Goal: Check status

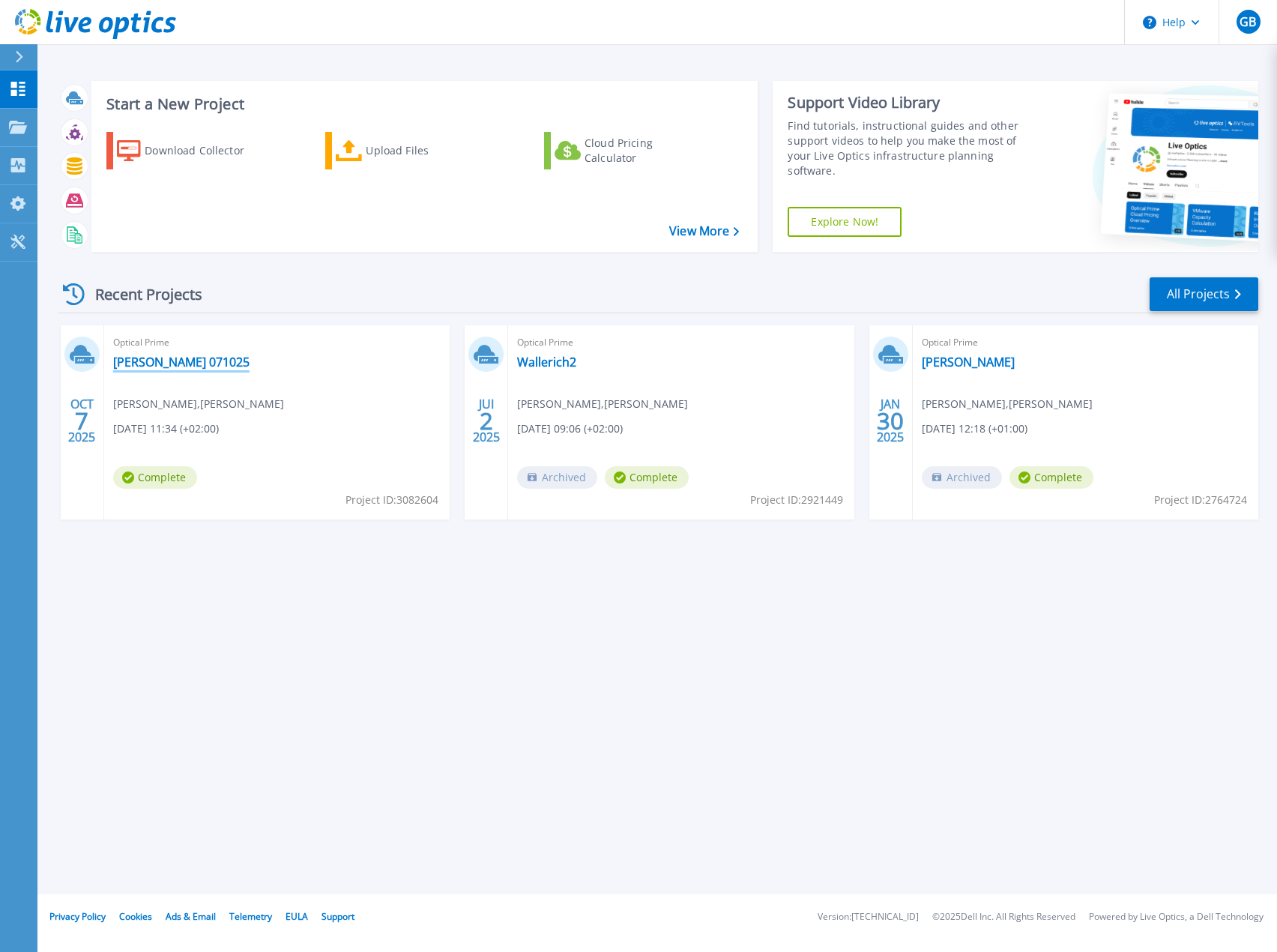
click at [178, 362] on link "[PERSON_NAME] 071025" at bounding box center [181, 362] width 136 height 15
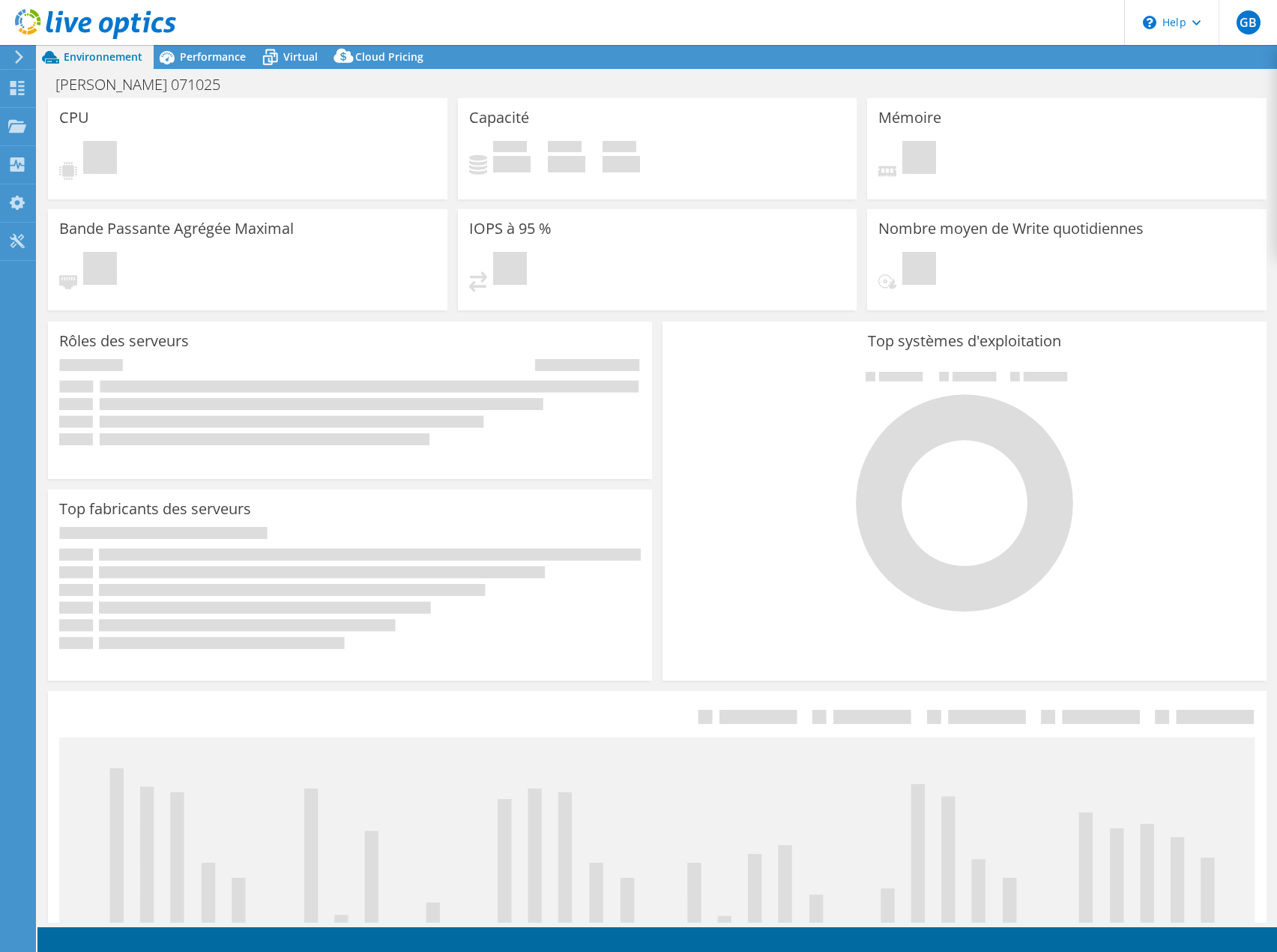
select select "USD"
